Goal: Transaction & Acquisition: Purchase product/service

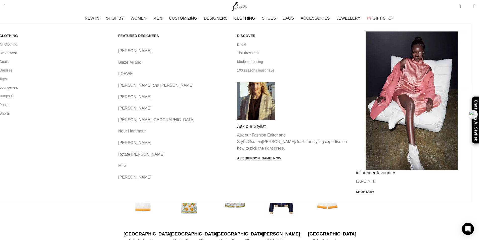
click at [100, 62] on link "Coats" at bounding box center [54, 61] width 111 height 9
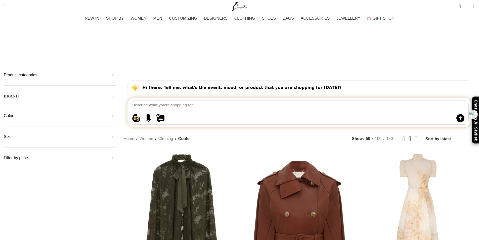
click at [107, 93] on div "BRAND" at bounding box center [60, 97] width 112 height 9
click at [116, 93] on div "BRAND" at bounding box center [60, 97] width 112 height 9
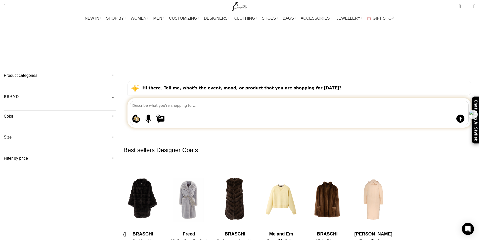
click at [116, 94] on div "BRAND" at bounding box center [60, 98] width 112 height 9
click at [116, 106] on span "Any Brand" at bounding box center [60, 108] width 112 height 5
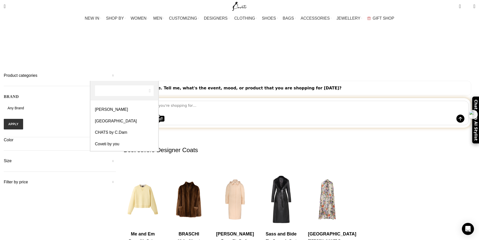
scroll to position [402, 0]
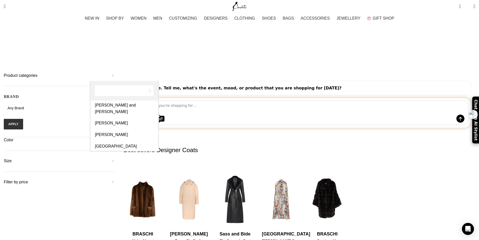
select select "coveti-by-you"
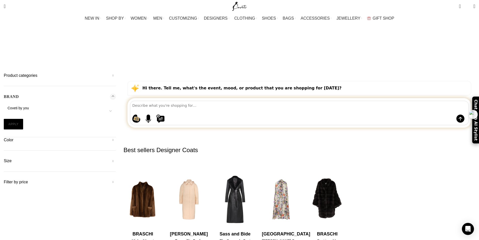
click at [23, 119] on button "Apply" at bounding box center [13, 124] width 19 height 11
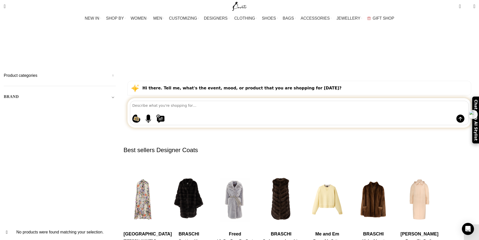
click at [116, 94] on div "BRAND" at bounding box center [60, 98] width 112 height 9
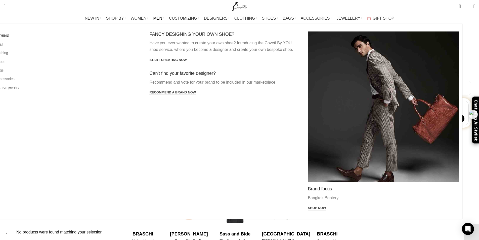
click at [103, 54] on link "All clothing" at bounding box center [66, 53] width 151 height 9
